Goal: Navigation & Orientation: Find specific page/section

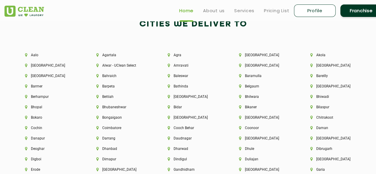
scroll to position [1249, 0]
click at [252, 117] on li "[GEOGRAPHIC_DATA]" at bounding box center [264, 117] width 51 height 4
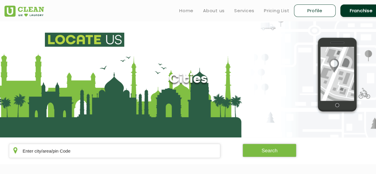
scroll to position [884, 0]
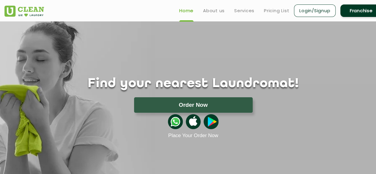
click at [117, 90] on h1 "Find your nearest Laundromat!" at bounding box center [193, 83] width 387 height 15
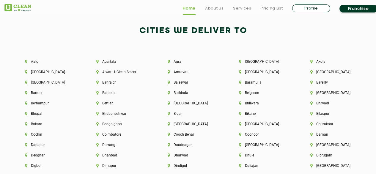
scroll to position [1243, 0]
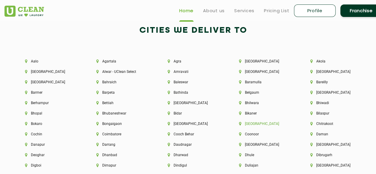
click at [252, 125] on li "[GEOGRAPHIC_DATA]" at bounding box center [264, 124] width 51 height 4
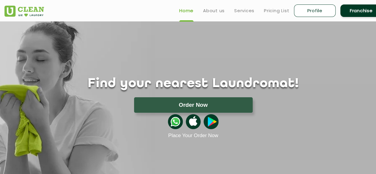
click at [230, 76] on div "Find your nearest Laundromat! Please select the location Order Now Place Your O…" at bounding box center [193, 79] width 387 height 117
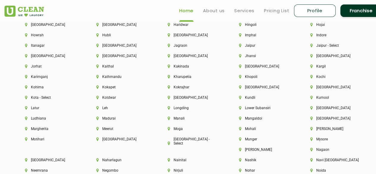
scroll to position [1426, 0]
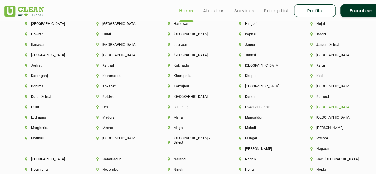
click at [324, 109] on li "[GEOGRAPHIC_DATA]" at bounding box center [335, 107] width 51 height 4
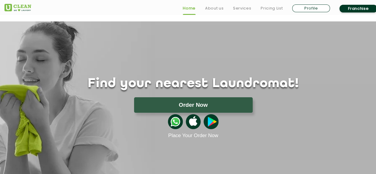
scroll to position [1029, 0]
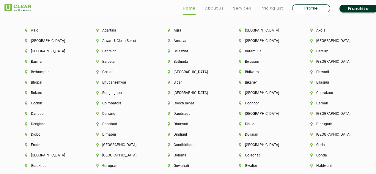
scroll to position [1274, 0]
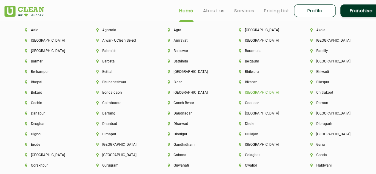
click at [248, 94] on li "[GEOGRAPHIC_DATA]" at bounding box center [264, 92] width 51 height 4
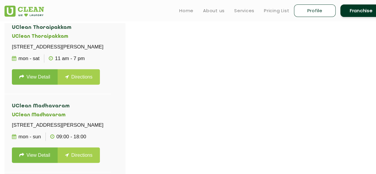
scroll to position [722, 0]
